Goal: Information Seeking & Learning: Learn about a topic

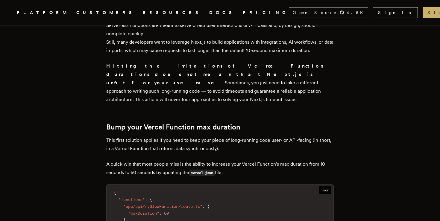
scroll to position [319, 0]
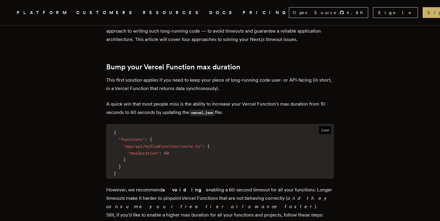
drag, startPoint x: 232, startPoint y: 99, endPoint x: 113, endPoint y: 52, distance: 128.0
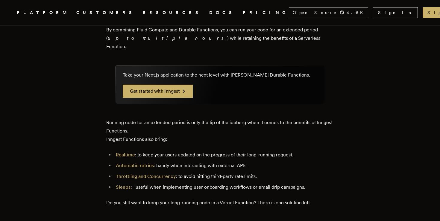
scroll to position [1258, 0]
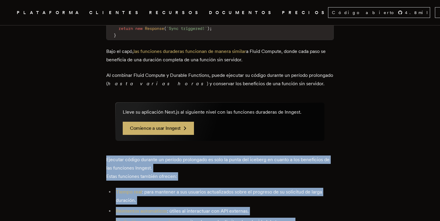
drag, startPoint x: 109, startPoint y: 73, endPoint x: 253, endPoint y: 167, distance: 171.7
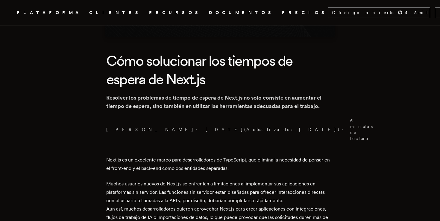
scroll to position [146, 0]
